Goal: Information Seeking & Learning: Learn about a topic

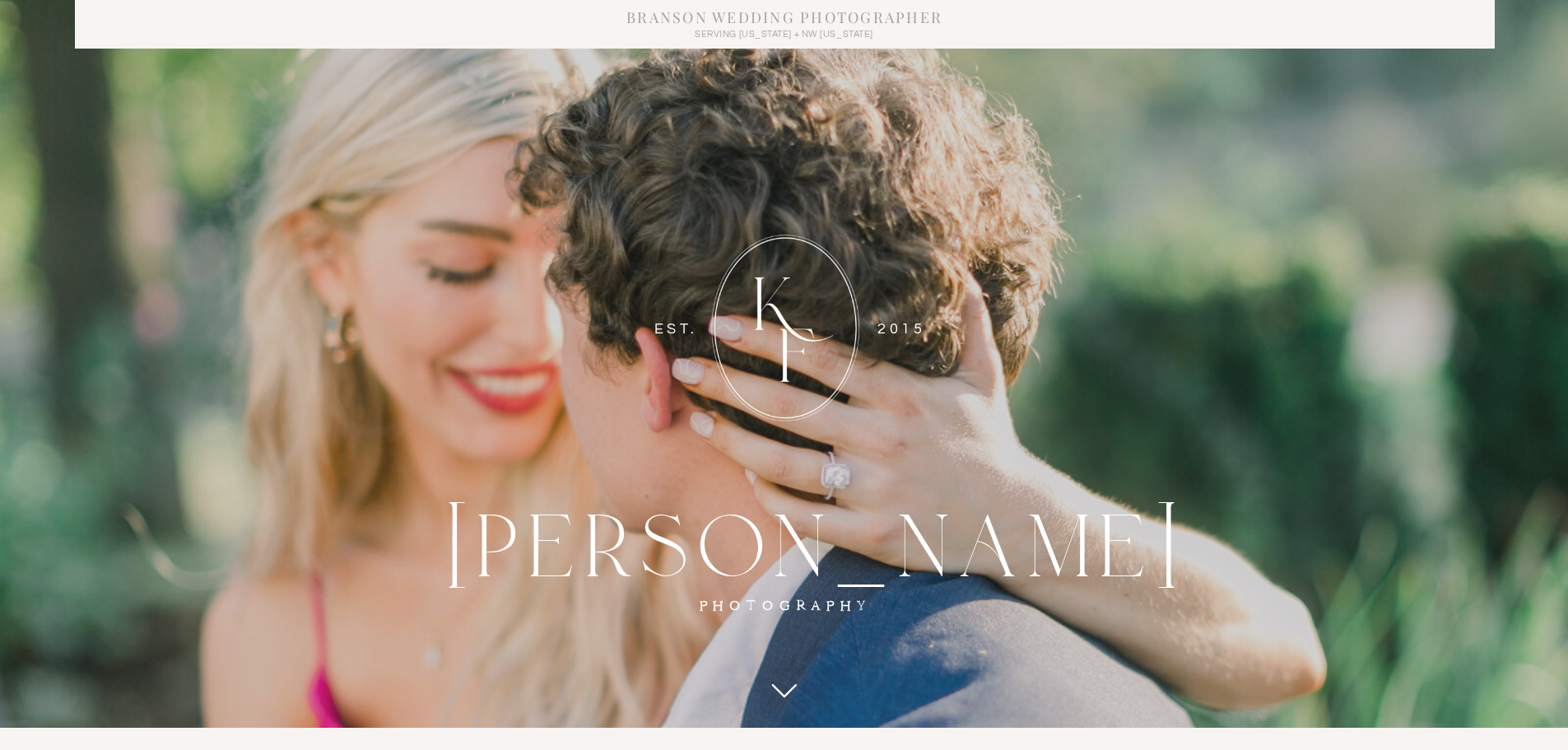
click at [780, 680] on icon at bounding box center [784, 691] width 30 height 41
click at [780, 690] on icon at bounding box center [784, 691] width 30 height 41
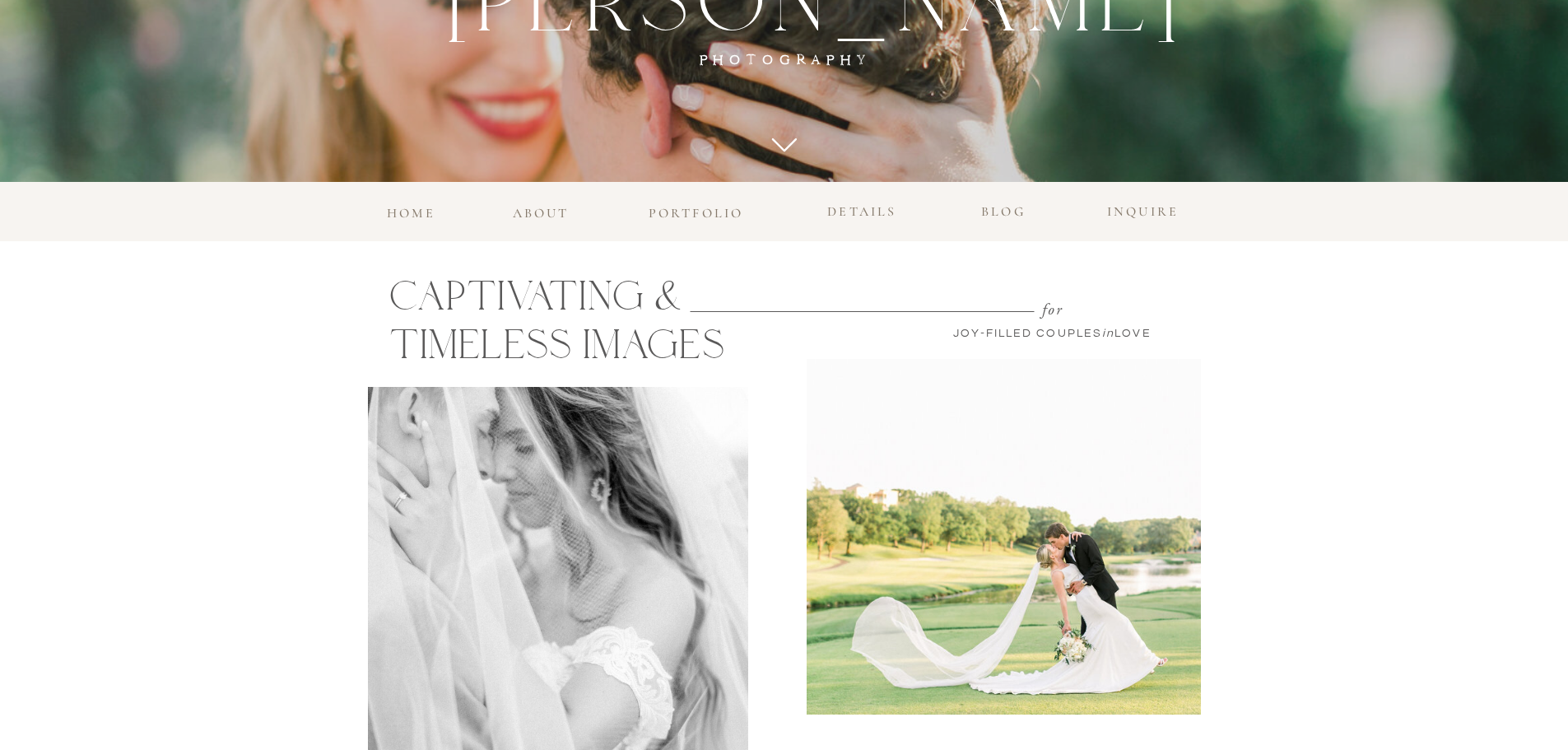
scroll to position [544, 0]
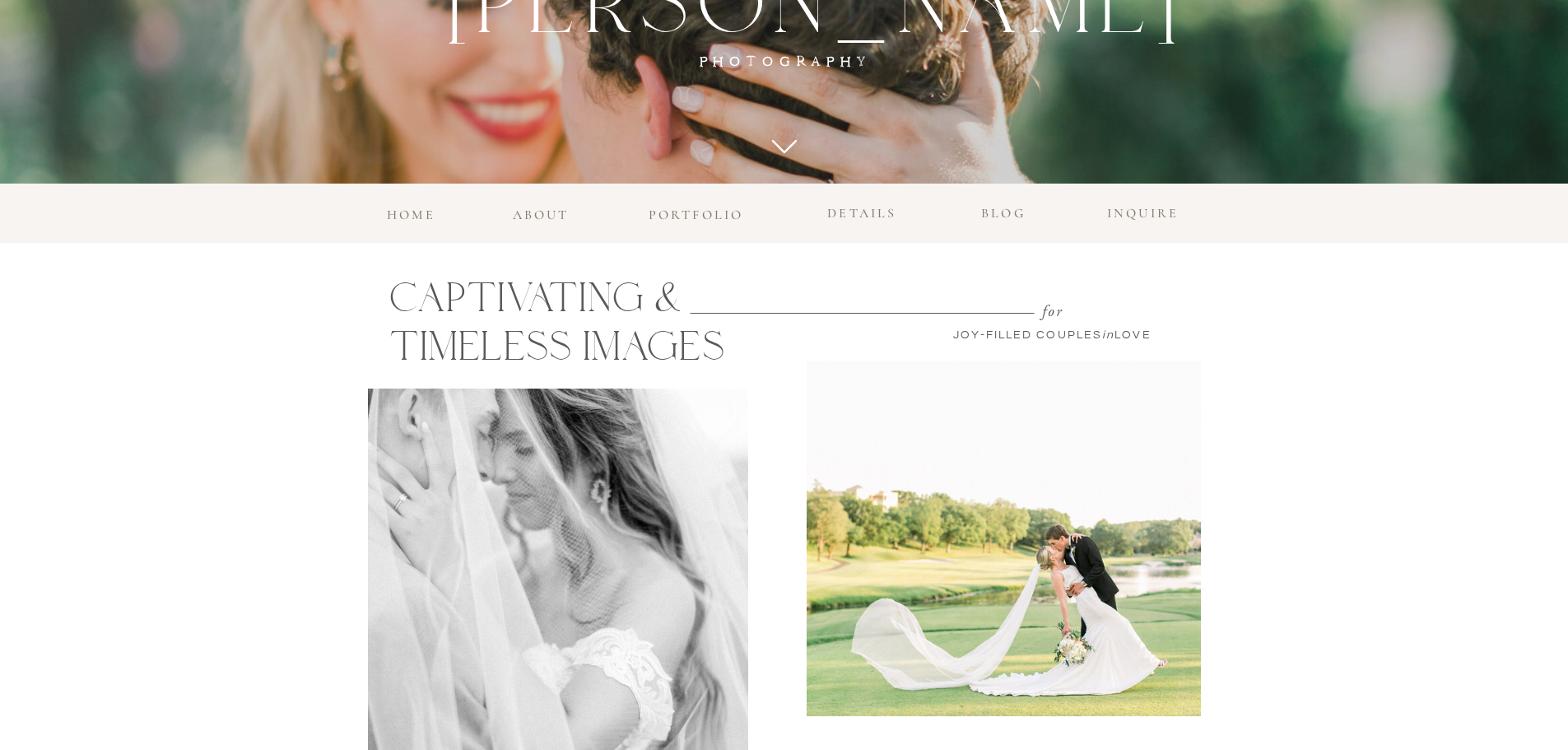
click at [662, 218] on h3 "portfolio" at bounding box center [695, 211] width 105 height 15
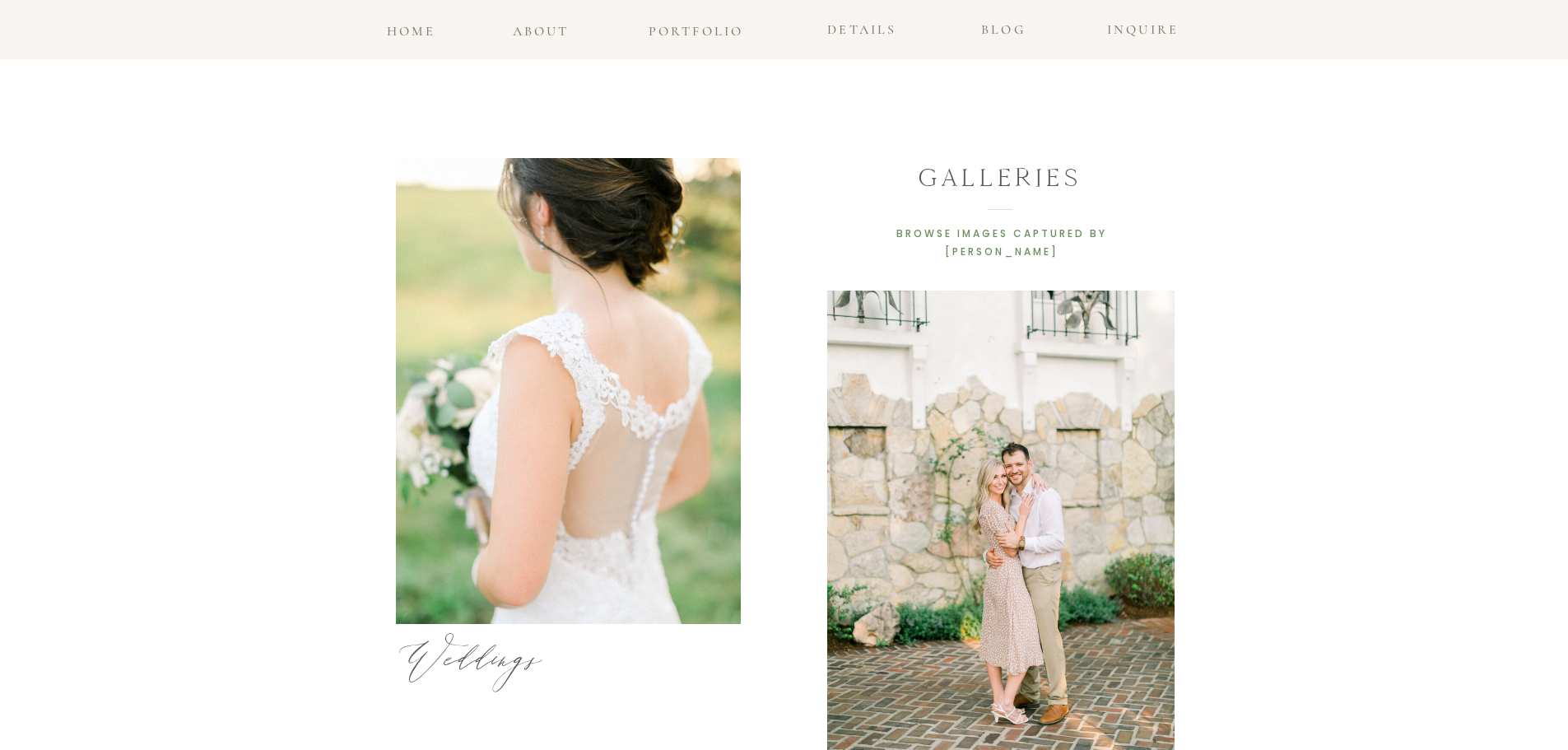
scroll to position [577, 0]
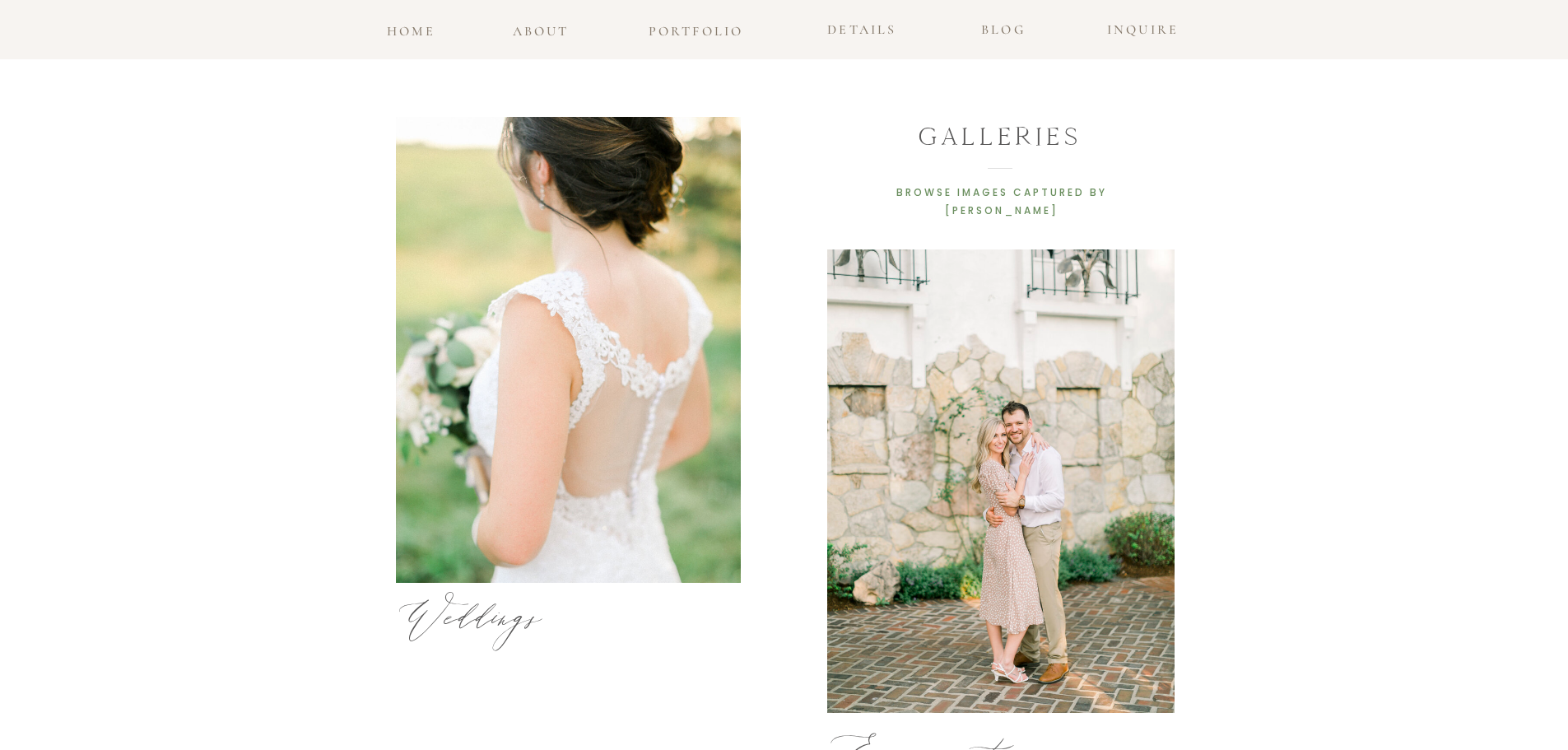
click at [527, 614] on h3 "Weddings" at bounding box center [487, 607] width 179 height 29
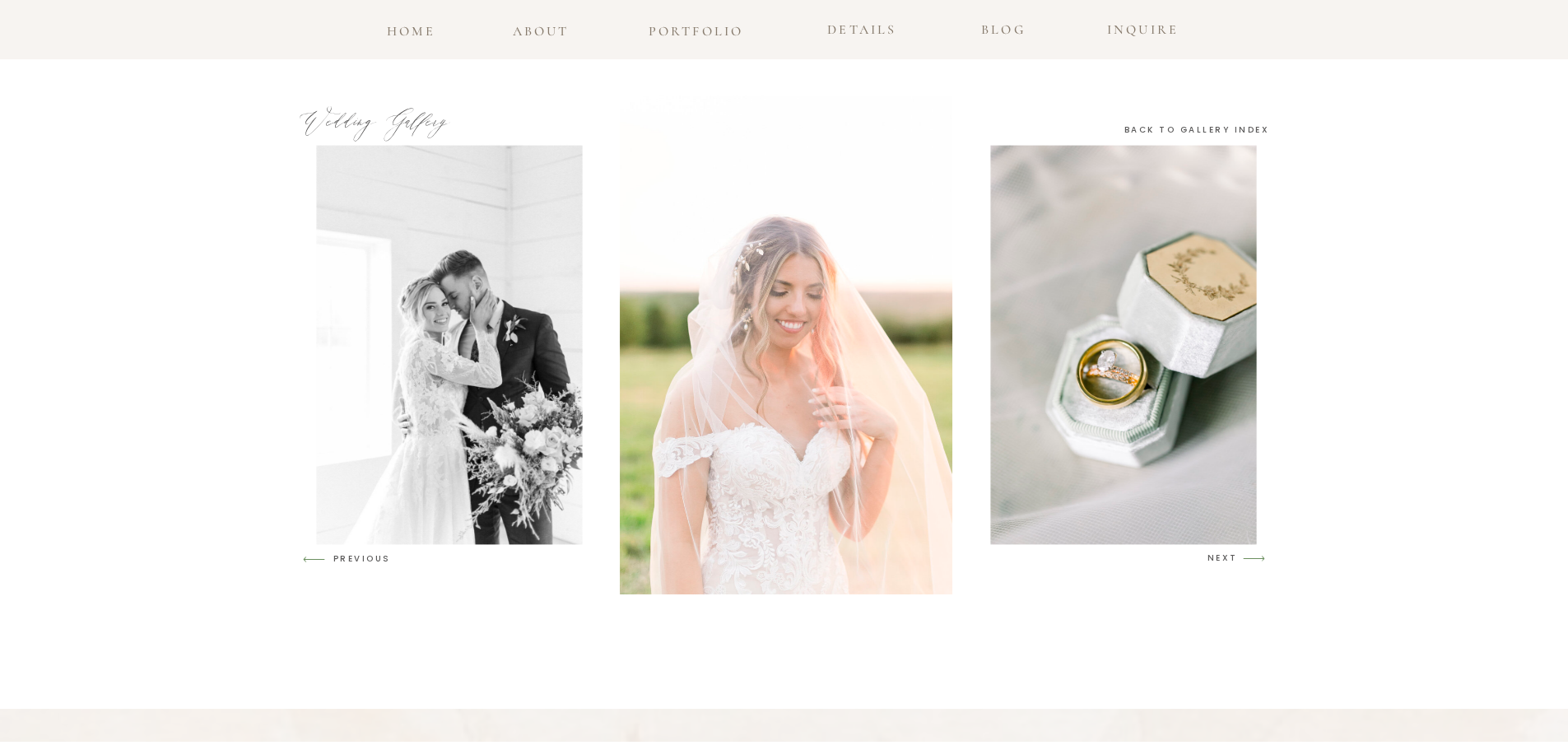
scroll to position [1648, 0]
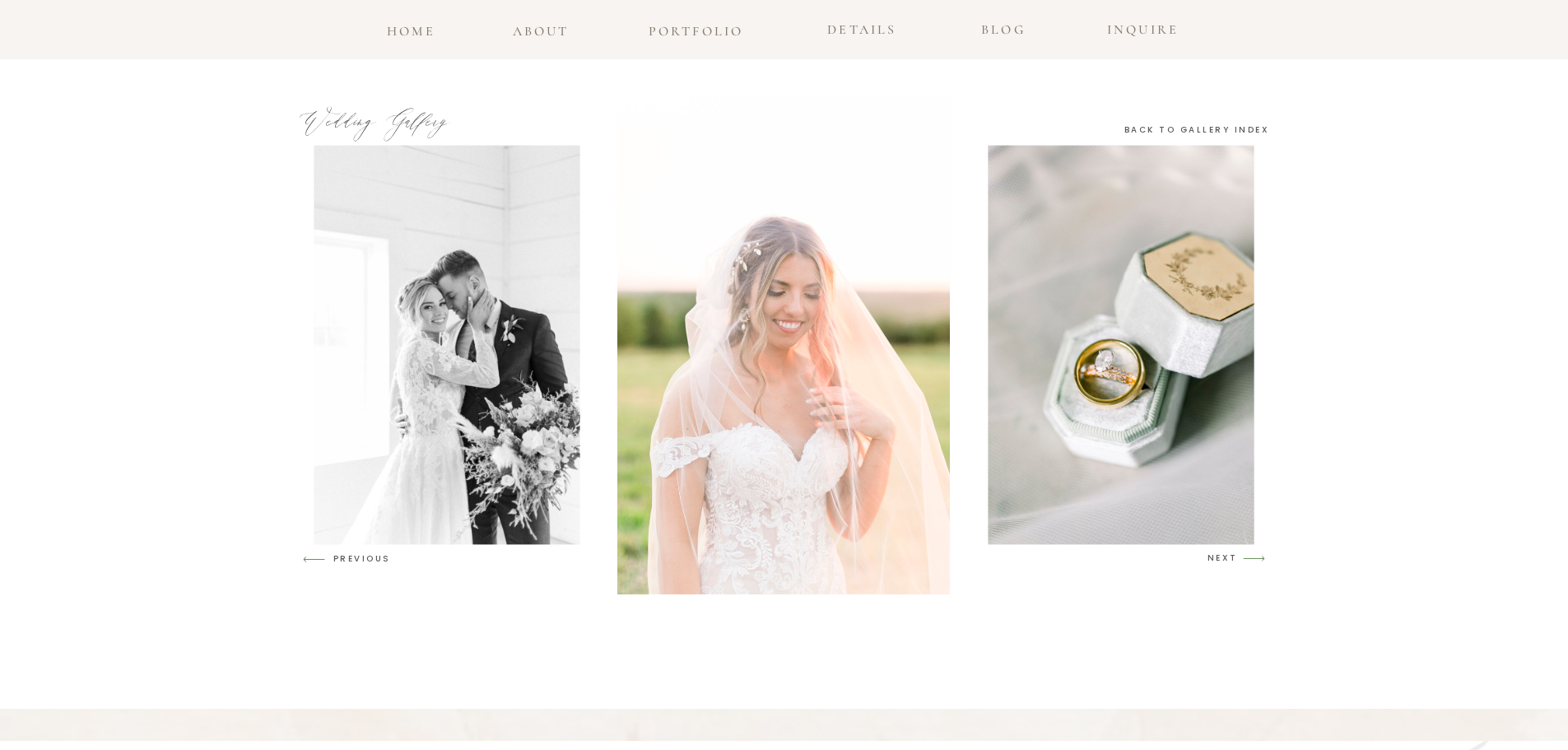
click at [1229, 566] on div at bounding box center [777, 344] width 995 height 499
click at [1232, 561] on h3 "NEXT" at bounding box center [1224, 558] width 31 height 15
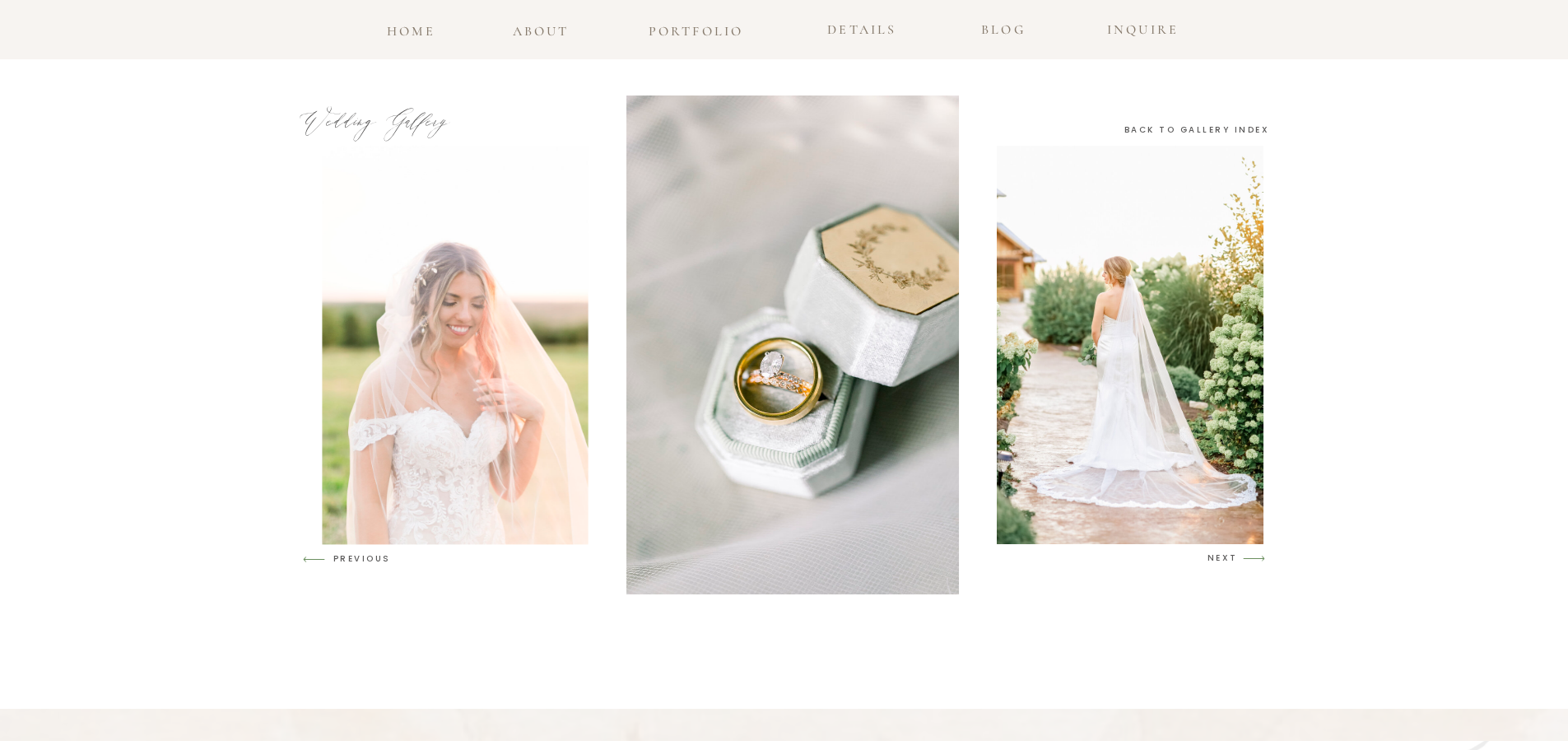
click at [1232, 561] on h3 "NEXT" at bounding box center [1224, 558] width 31 height 15
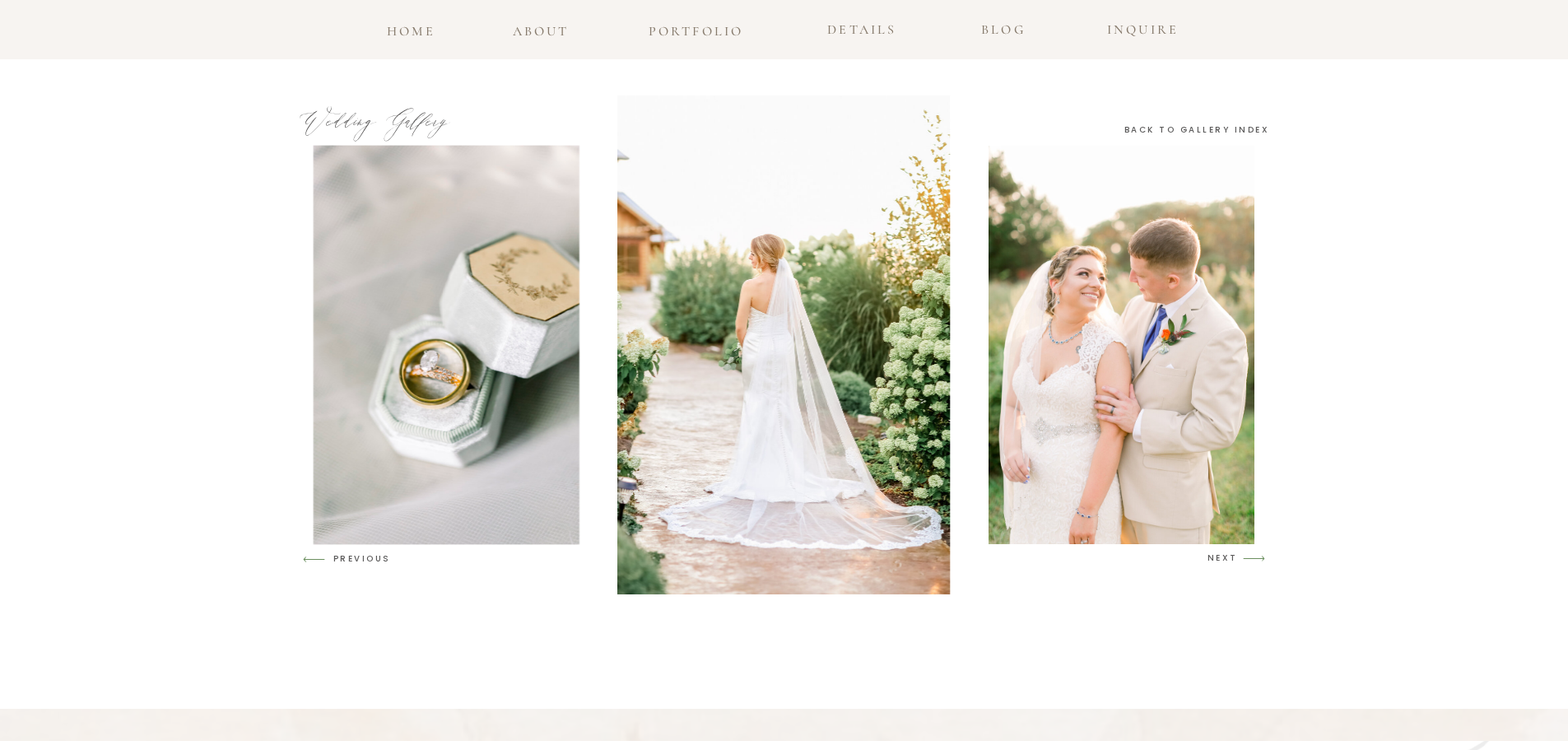
click at [1232, 561] on h3 "NEXT" at bounding box center [1224, 558] width 31 height 15
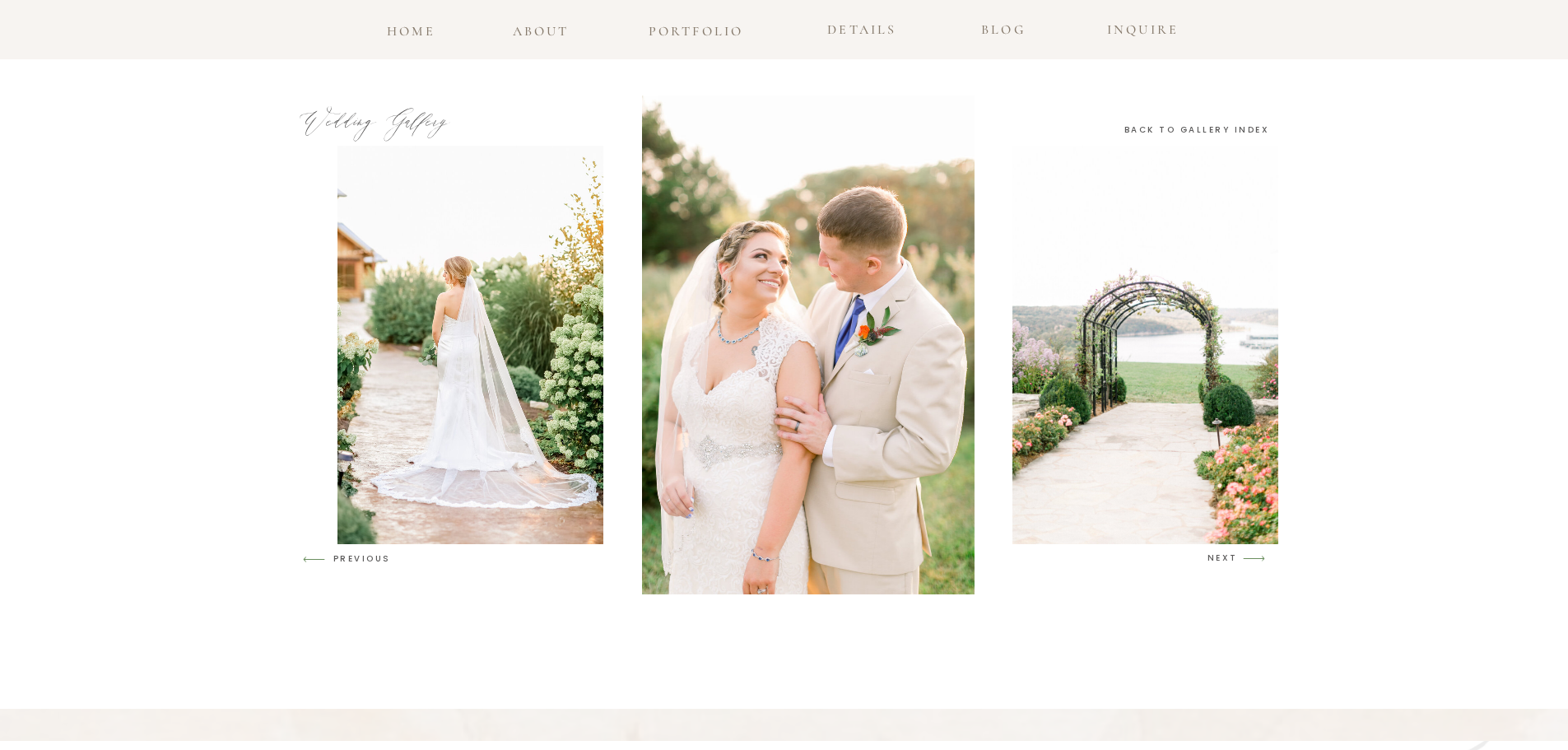
click at [1232, 561] on h3 "NEXT" at bounding box center [1224, 558] width 31 height 15
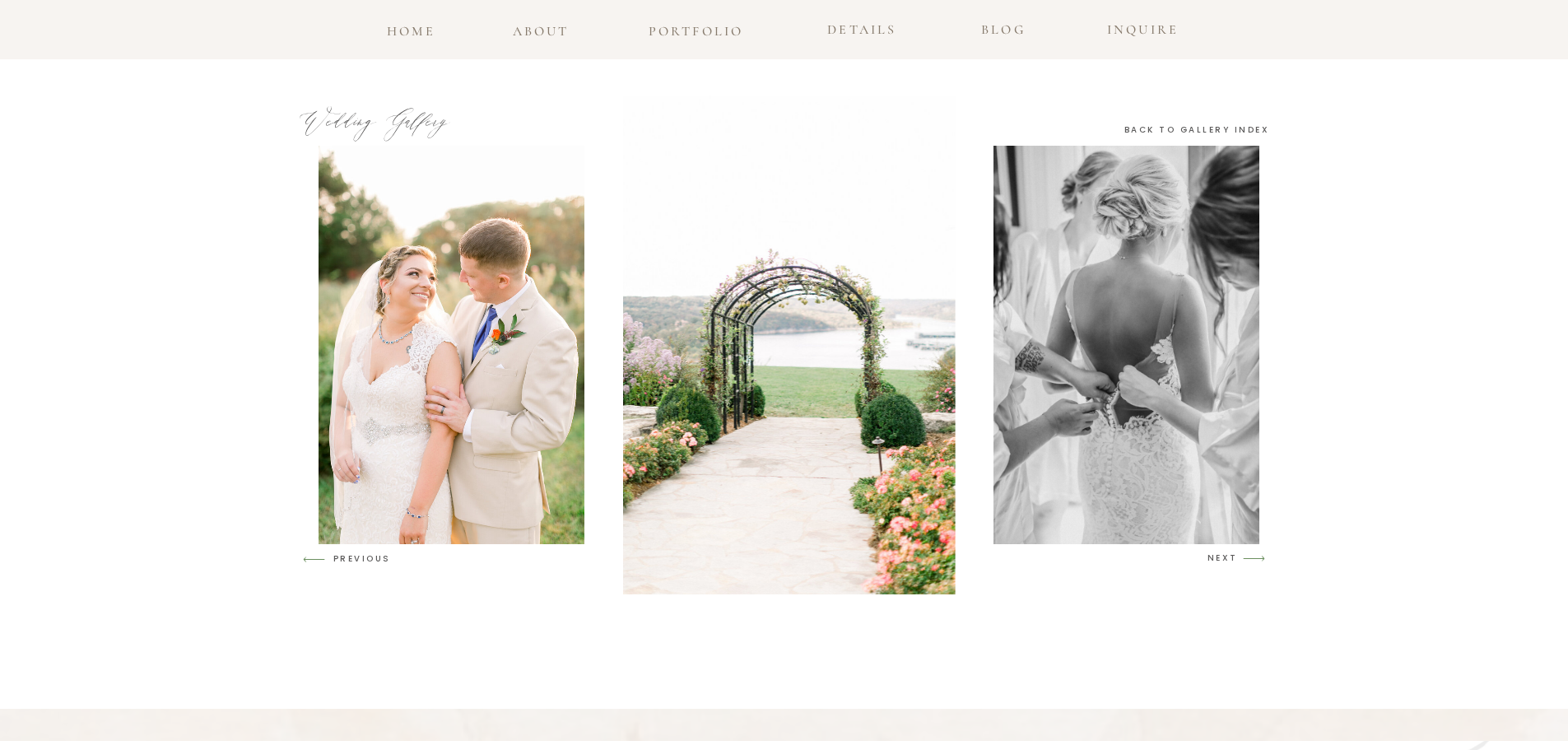
click at [1232, 561] on h3 "NEXT" at bounding box center [1224, 558] width 31 height 15
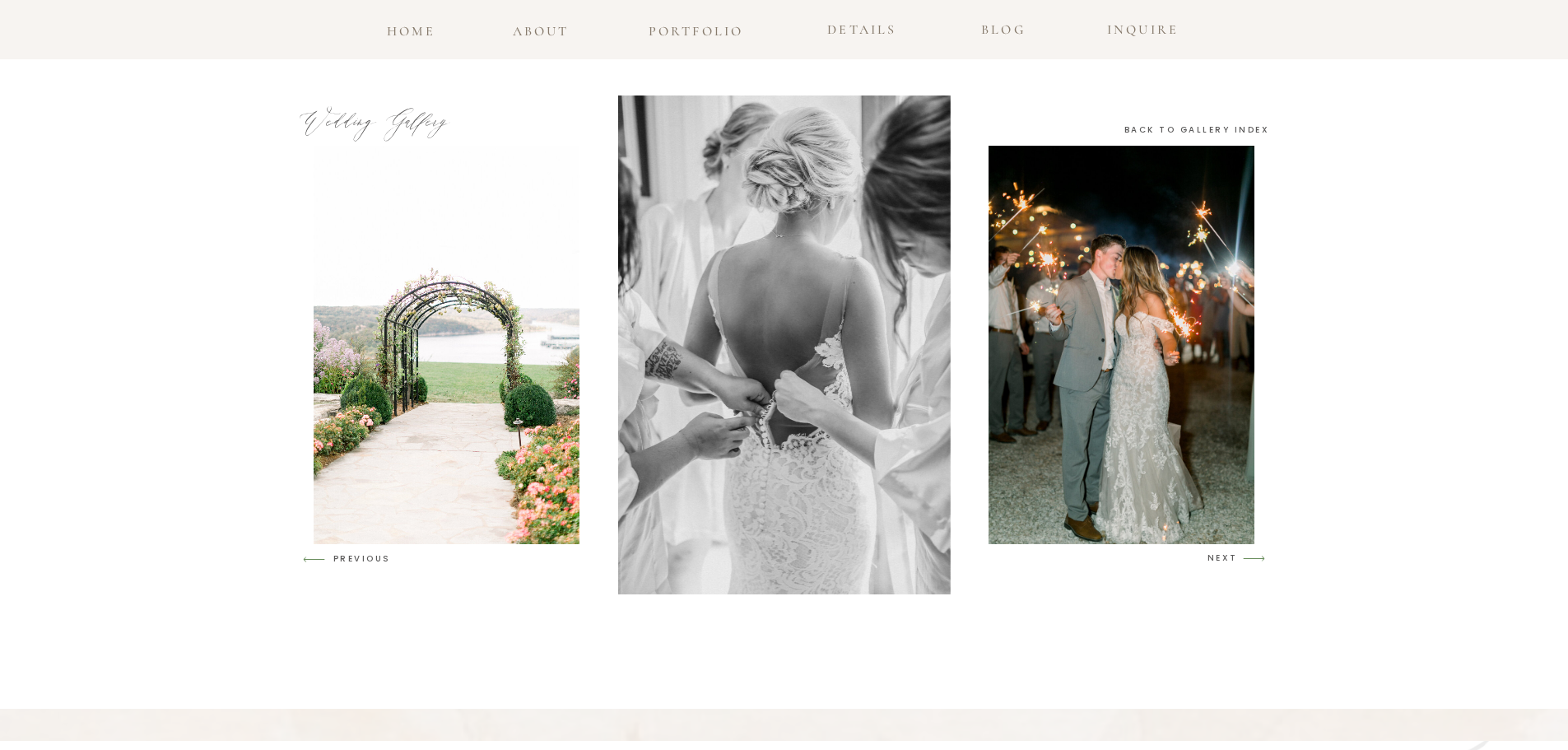
click at [1232, 561] on h3 "NEXT" at bounding box center [1224, 558] width 31 height 15
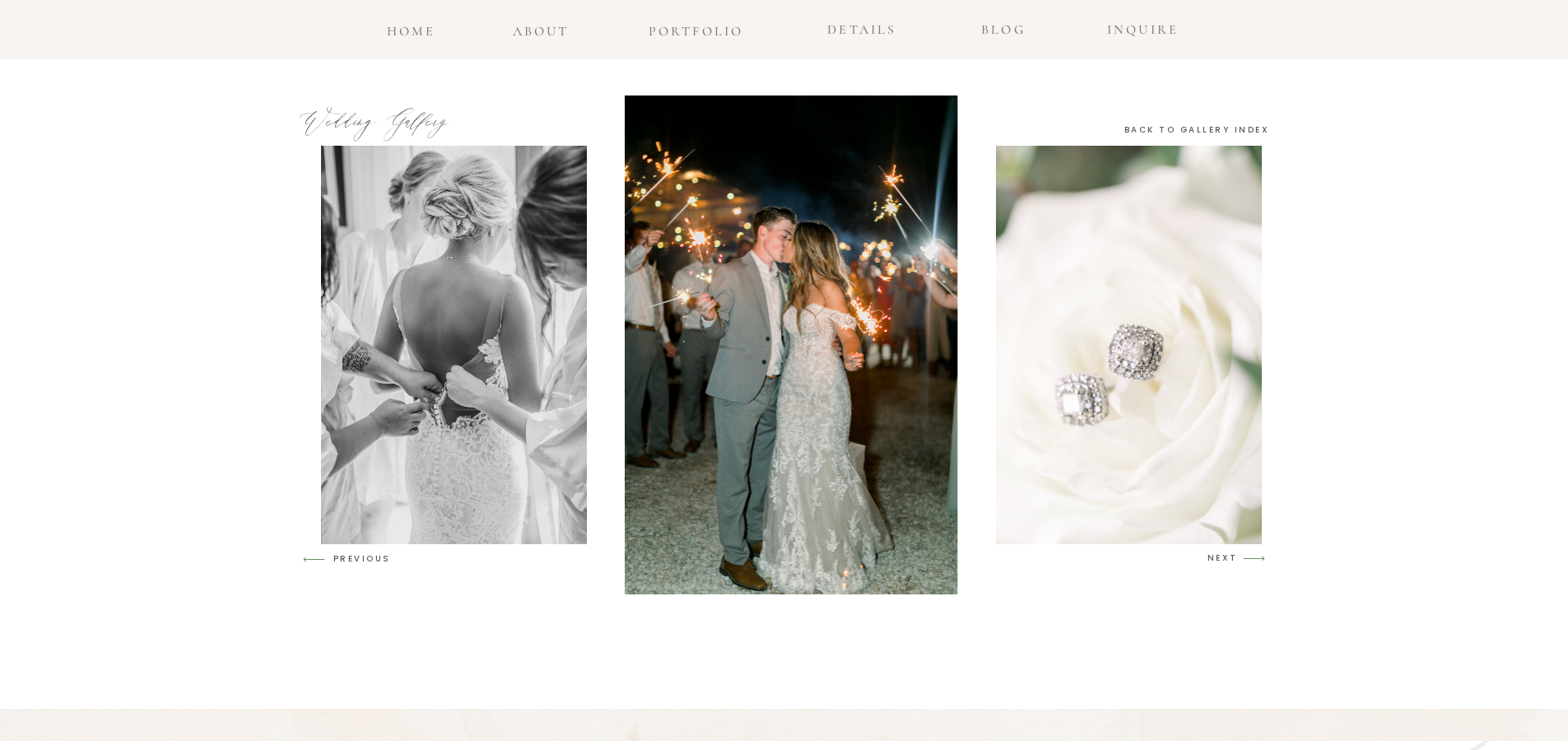
click at [1232, 561] on h3 "NEXT" at bounding box center [1224, 558] width 31 height 15
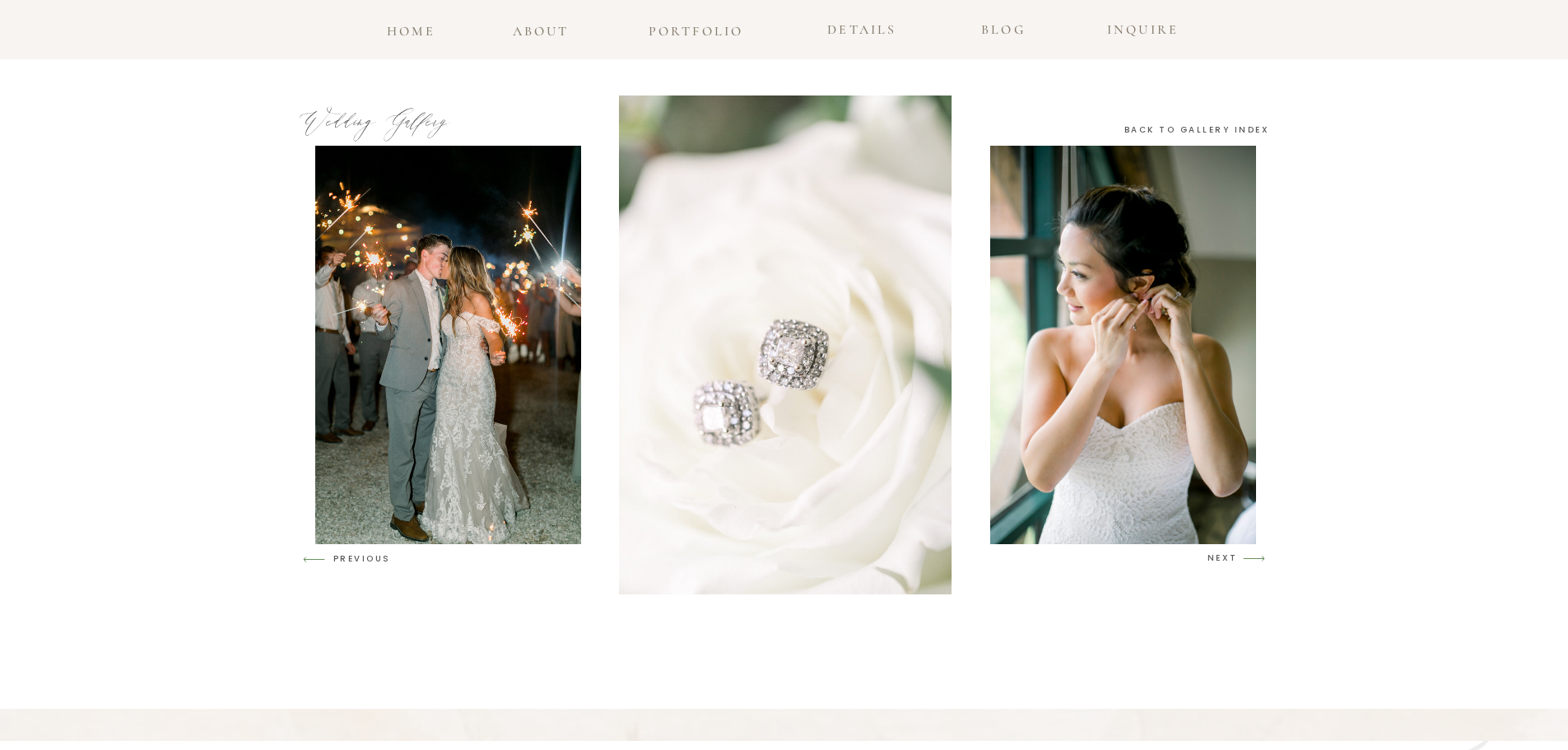
click at [1232, 561] on h3 "NEXT" at bounding box center [1224, 558] width 31 height 15
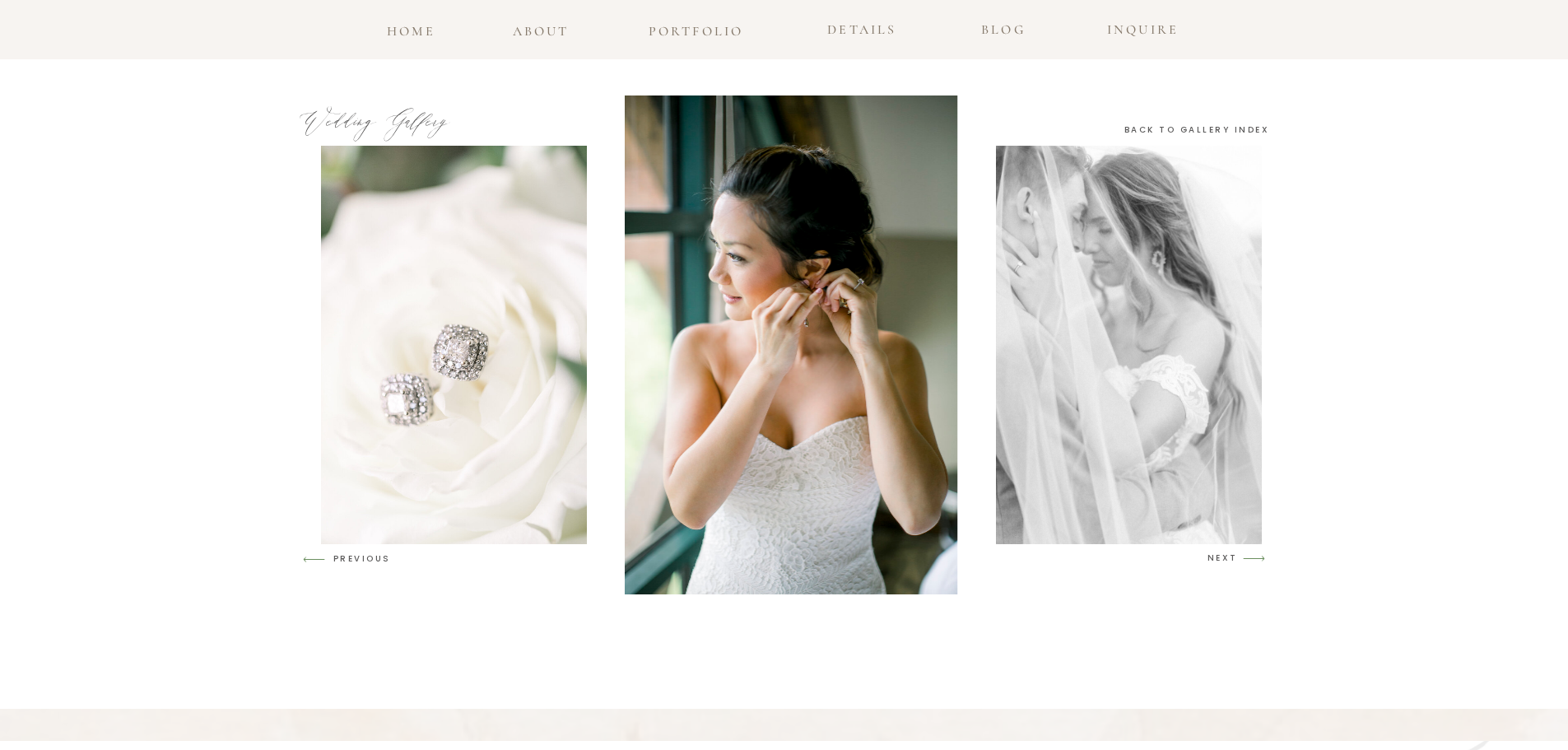
click at [1232, 561] on h3 "NEXT" at bounding box center [1224, 558] width 31 height 15
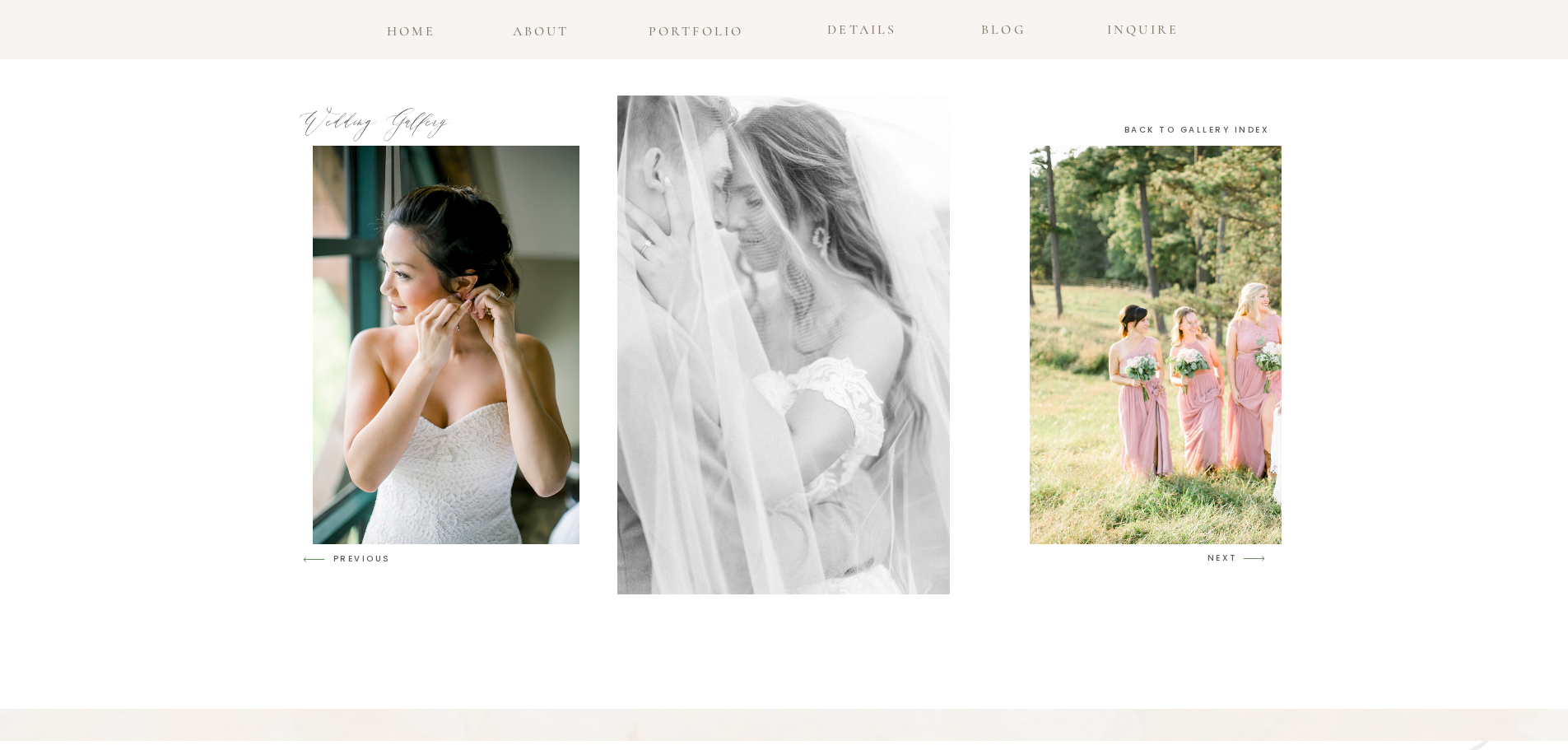
click at [1232, 561] on h3 "NEXT" at bounding box center [1224, 558] width 31 height 15
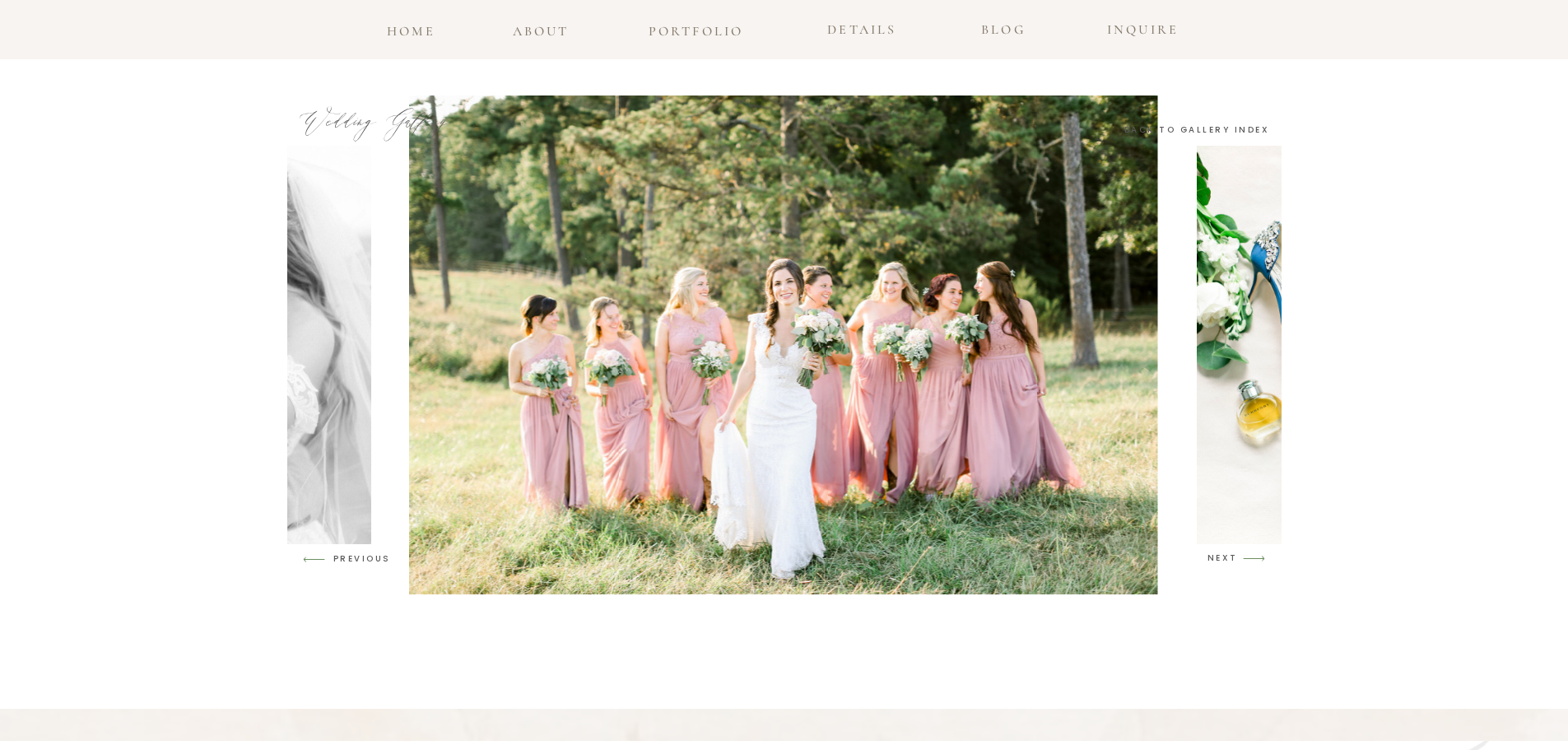
click at [1232, 561] on h3 "NEXT" at bounding box center [1224, 558] width 31 height 15
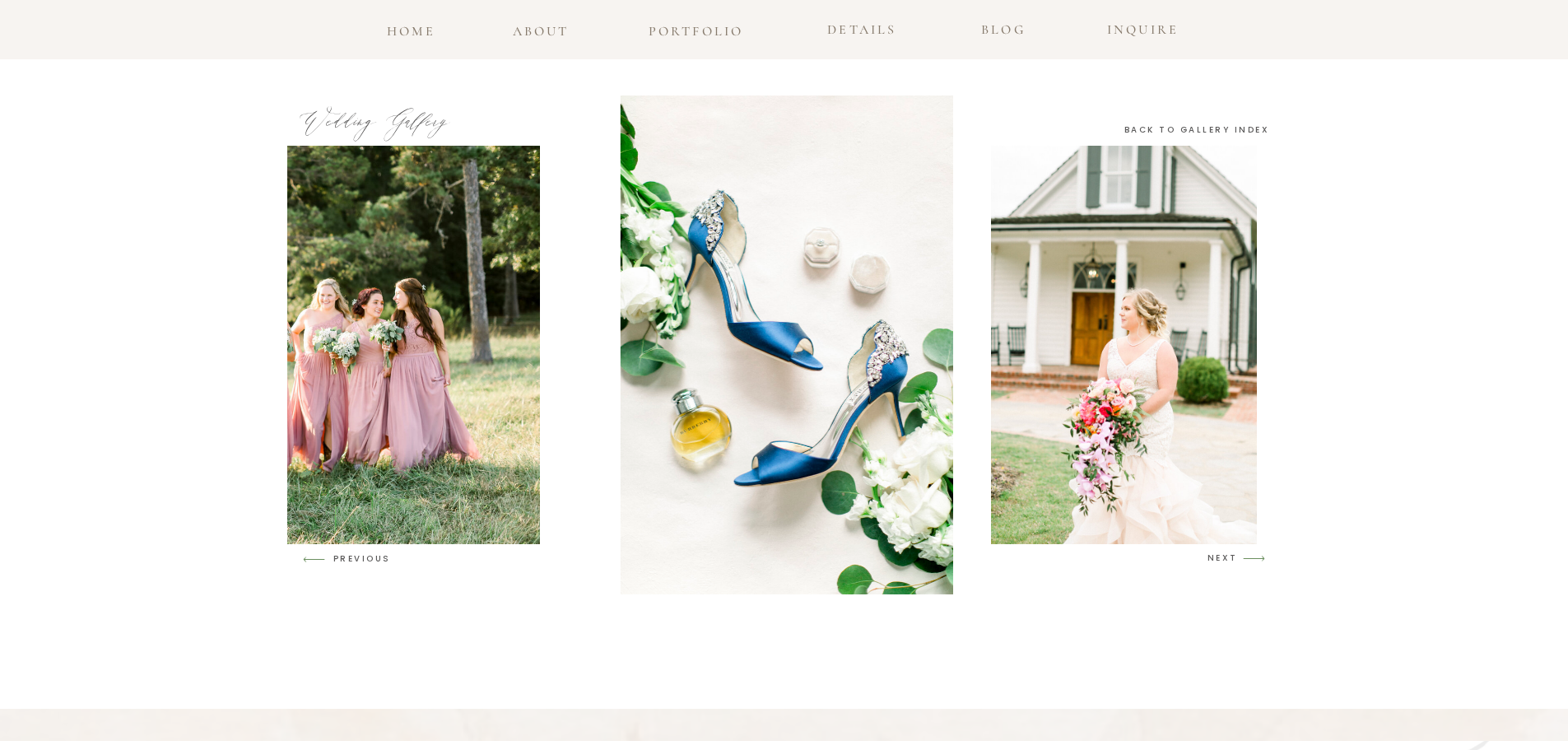
click at [1232, 561] on h3 "NEXT" at bounding box center [1224, 558] width 31 height 15
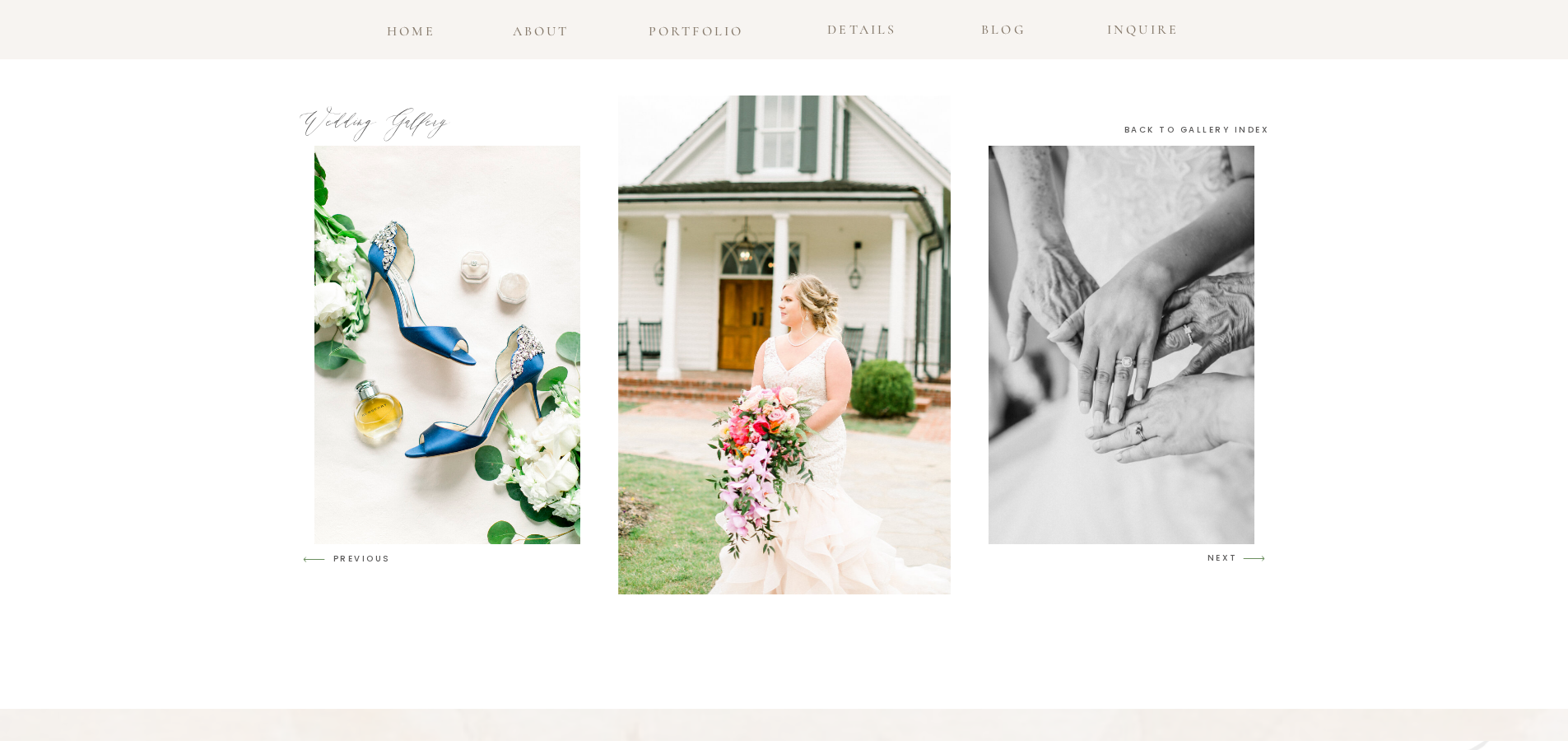
click at [1232, 561] on h3 "NEXT" at bounding box center [1224, 558] width 31 height 15
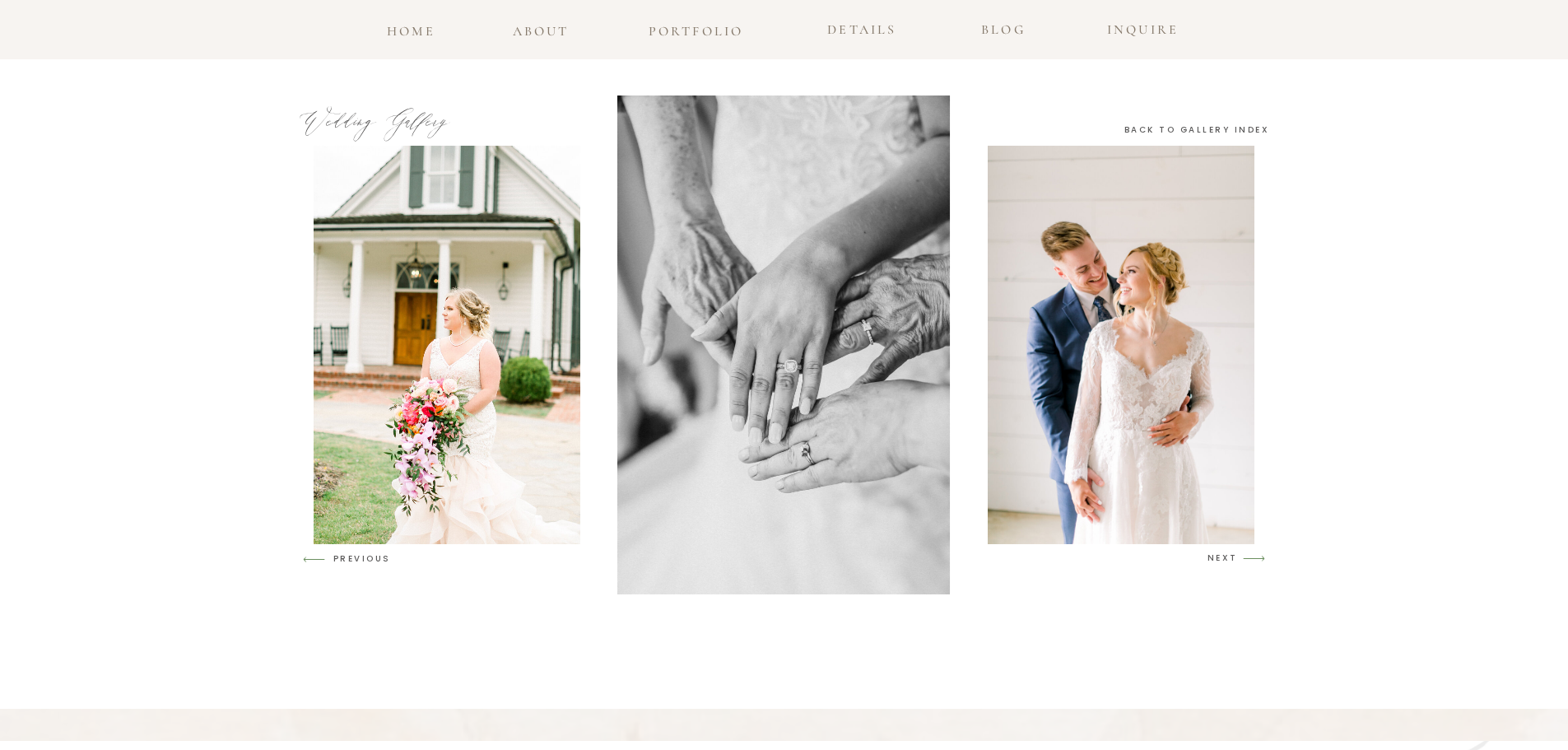
click at [1232, 561] on h3 "NEXT" at bounding box center [1224, 558] width 31 height 15
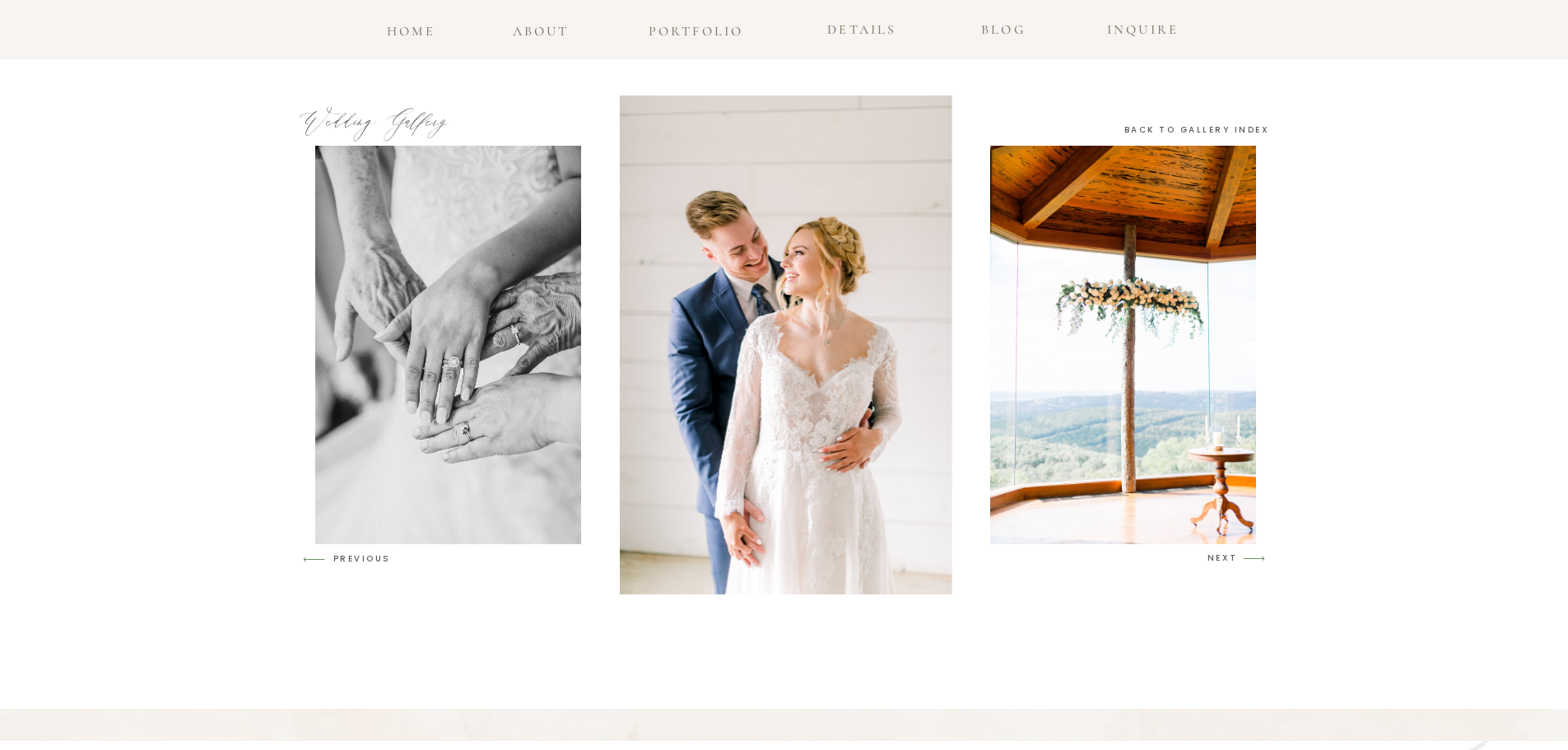
click at [1232, 561] on h3 "NEXT" at bounding box center [1224, 558] width 31 height 15
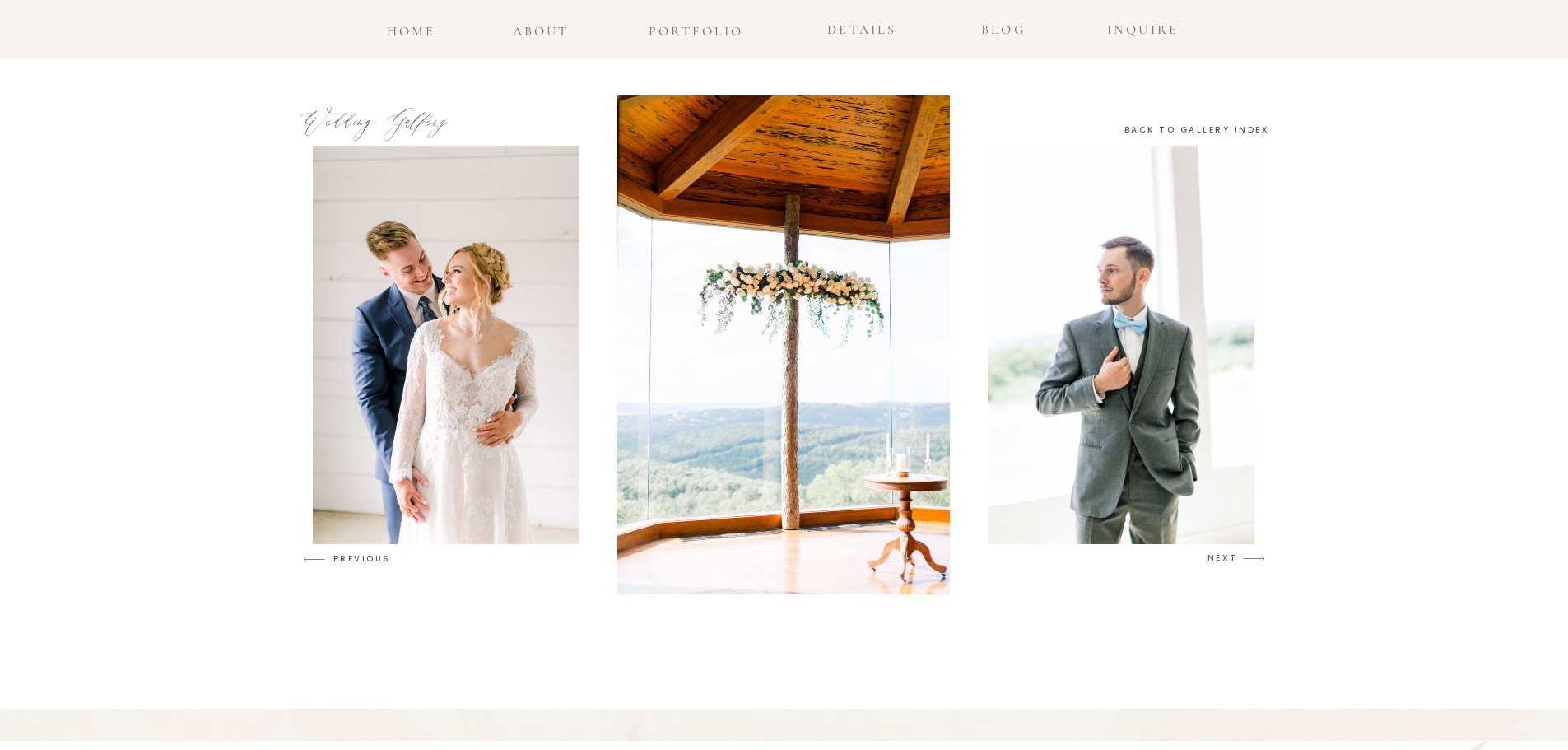
click at [1232, 561] on h3 "NEXT" at bounding box center [1224, 558] width 31 height 15
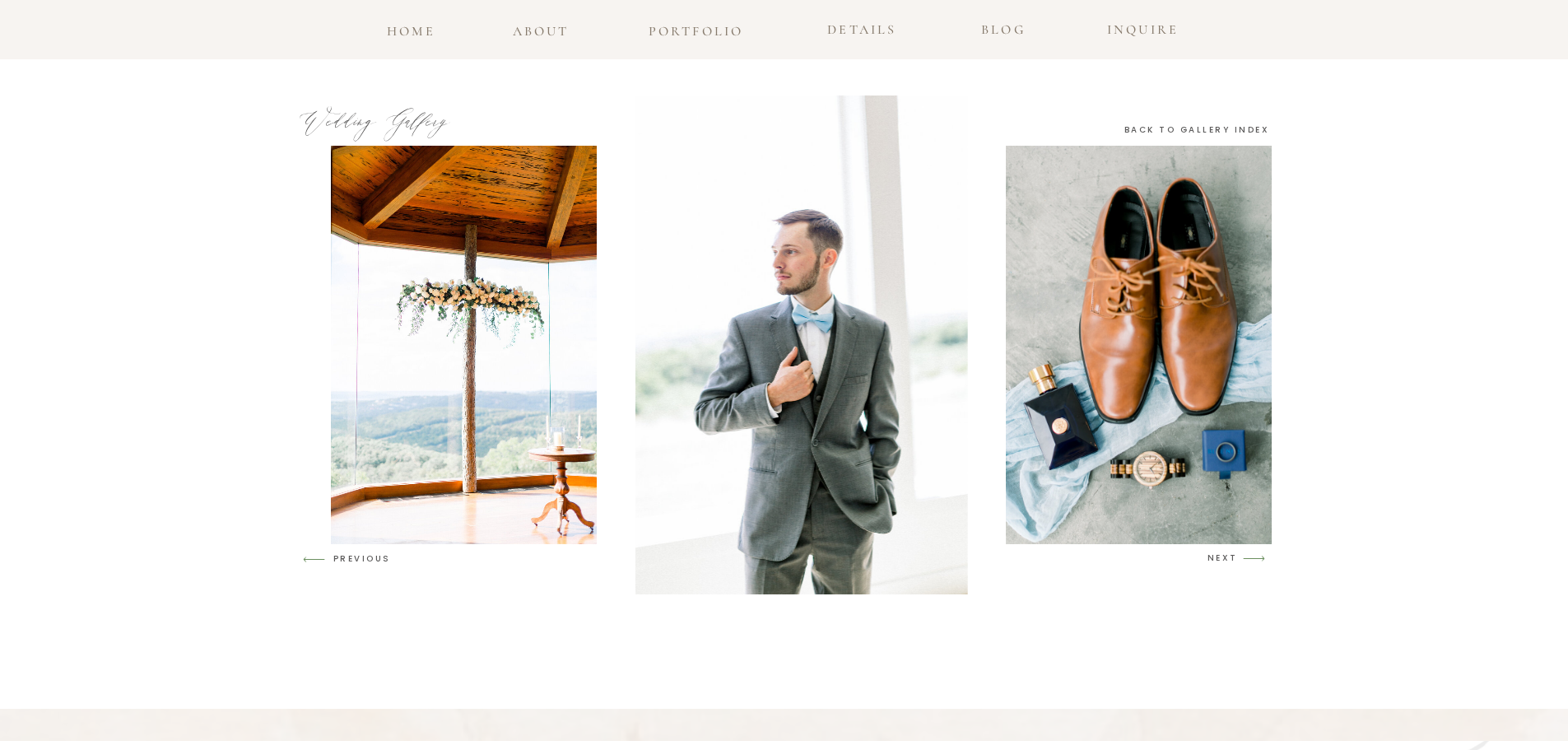
click at [1232, 561] on h3 "NEXT" at bounding box center [1224, 558] width 31 height 15
